Goal: Information Seeking & Learning: Find contact information

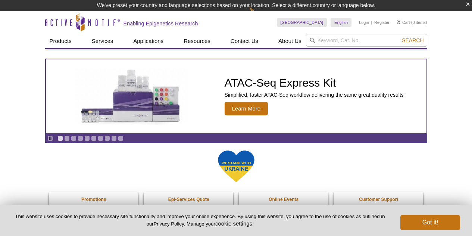
drag, startPoint x: 0, startPoint y: 0, endPoint x: 455, endPoint y: 116, distance: 469.6
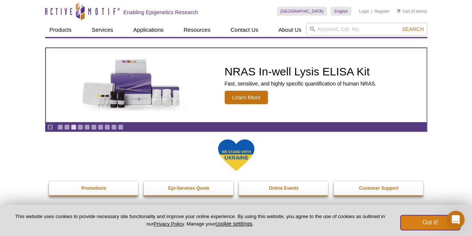
click at [436, 225] on button "Got it!" at bounding box center [430, 222] width 60 height 15
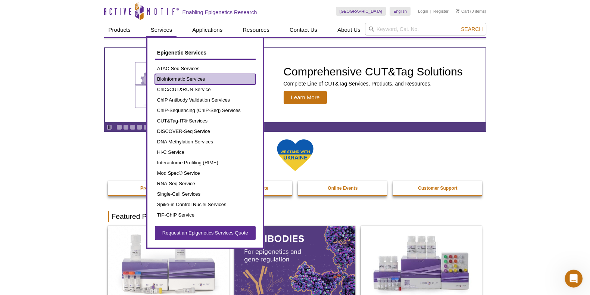
click at [173, 76] on link "Bioinformatic Services" at bounding box center [205, 79] width 101 height 10
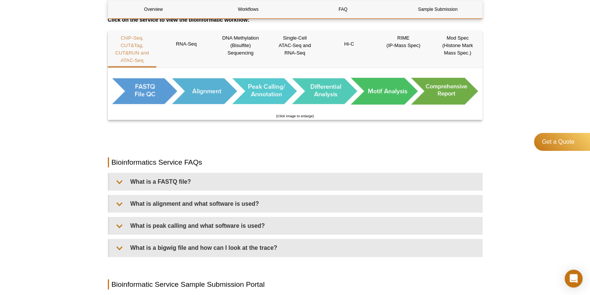
scroll to position [466, 0]
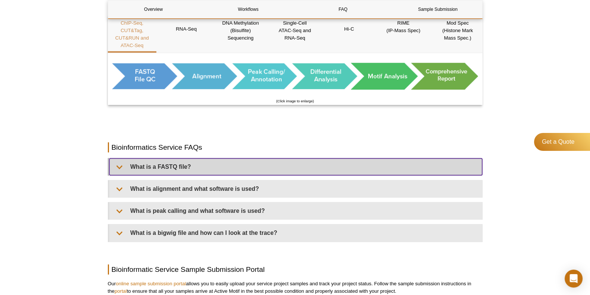
click at [117, 168] on summary "What is a FASTQ file?" at bounding box center [295, 166] width 373 height 17
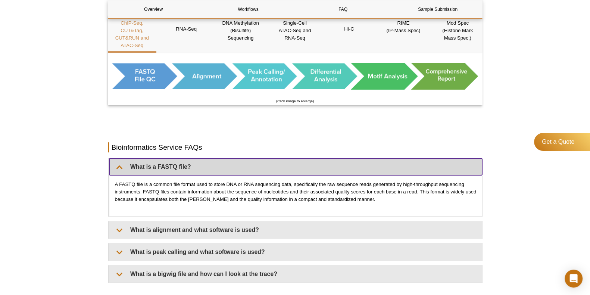
scroll to position [513, 0]
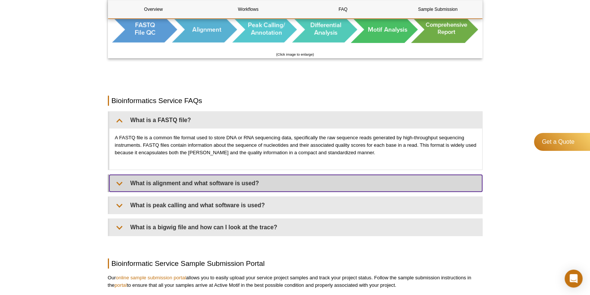
click at [117, 180] on summary "What is alignment and what software is used?" at bounding box center [295, 183] width 373 height 17
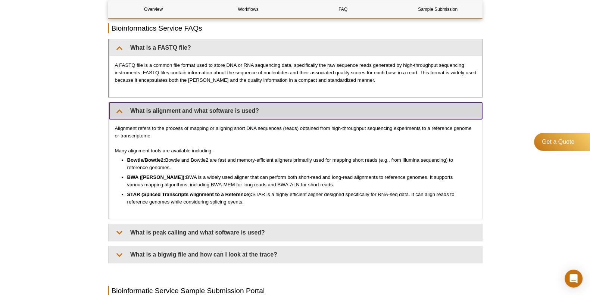
scroll to position [606, 0]
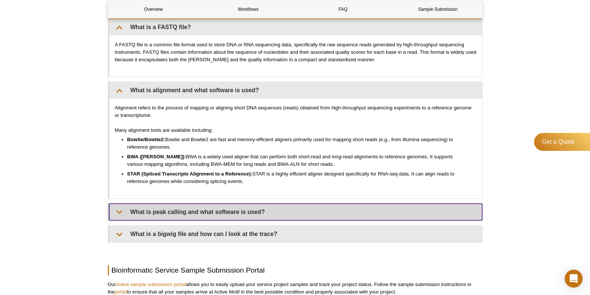
click at [121, 210] on summary "What is peak calling and what software is used?" at bounding box center [295, 211] width 373 height 17
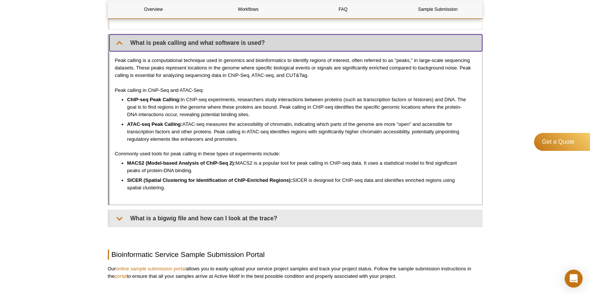
scroll to position [793, 0]
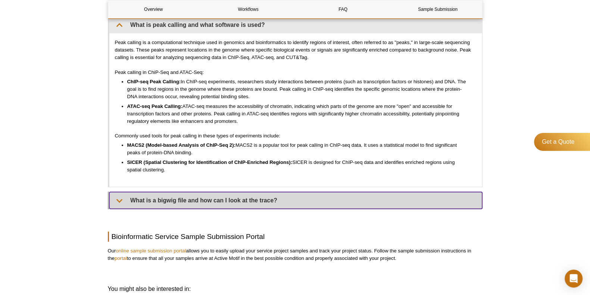
click at [117, 200] on summary "What is a bigwig file and how can I look at the trace?" at bounding box center [295, 200] width 373 height 17
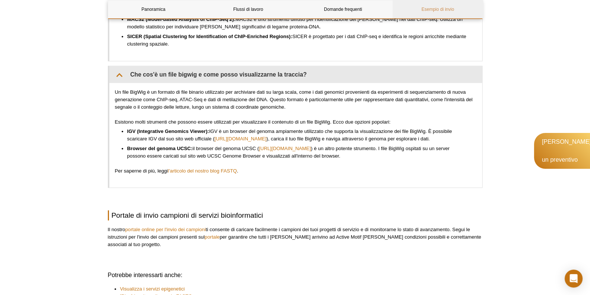
scroll to position [932, 0]
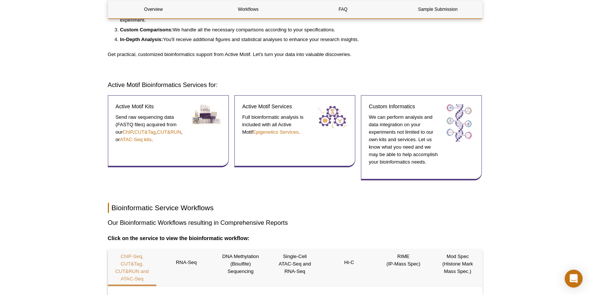
scroll to position [0, 0]
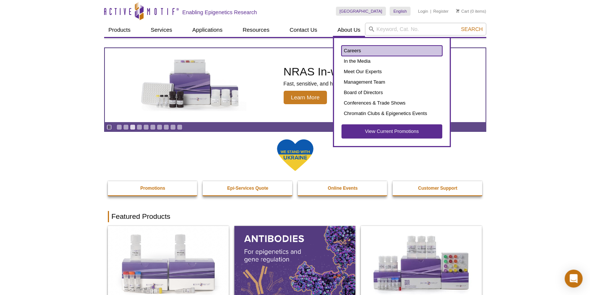
click at [366, 48] on link "Careers" at bounding box center [391, 51] width 101 height 10
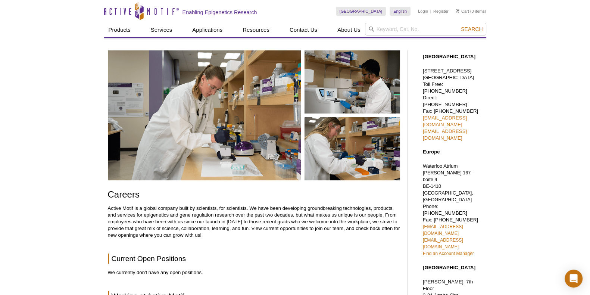
drag, startPoint x: 434, startPoint y: 70, endPoint x: 477, endPoint y: 70, distance: 42.1
click at [477, 70] on p "1914 Palomar Oaks Way, Suite 150 Carlsbad, CA 92008 Toll Free: 877 222 9543 Dir…" at bounding box center [453, 105] width 60 height 74
copy p "Palomar Oaks Way"
